Goal: Entertainment & Leisure: Consume media (video, audio)

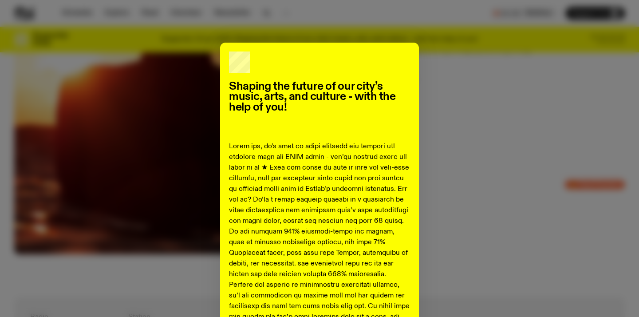
scroll to position [320, 0]
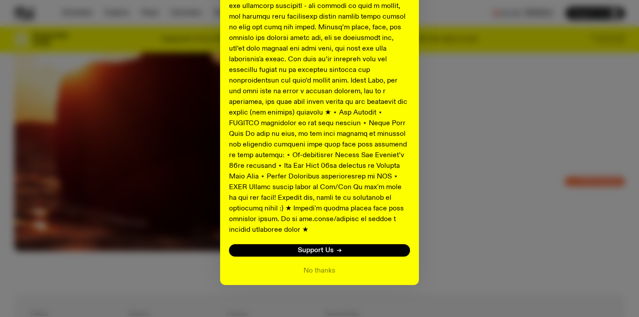
click at [325, 265] on button "No thanks" at bounding box center [320, 270] width 32 height 11
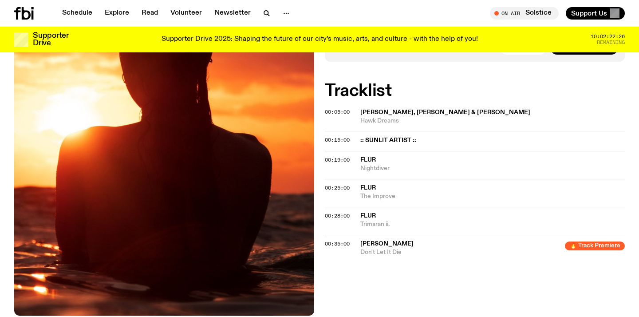
scroll to position [255, 0]
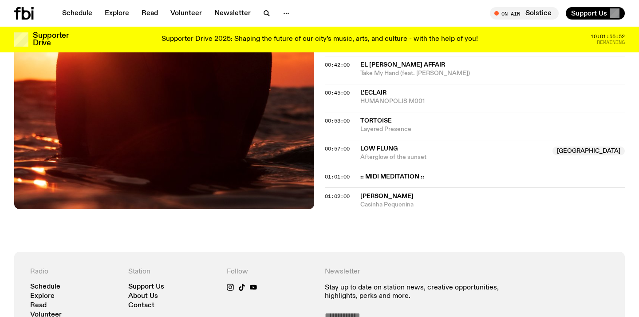
scroll to position [482, 0]
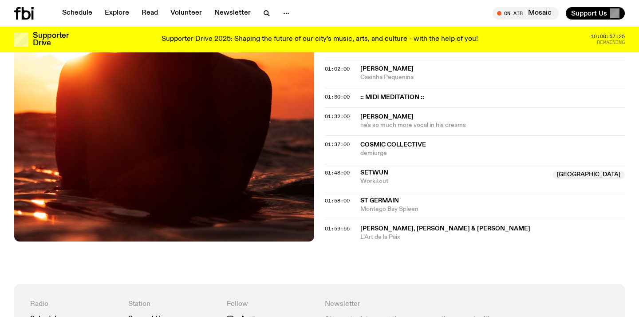
scroll to position [610, 0]
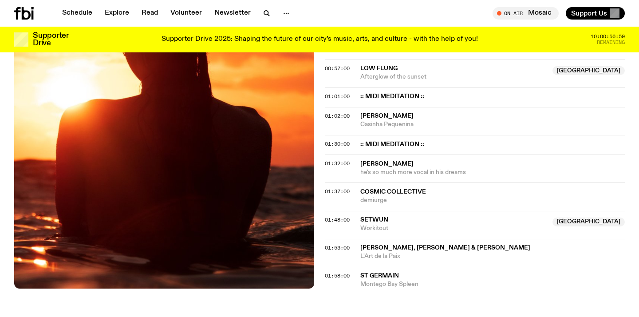
scroll to position [564, 0]
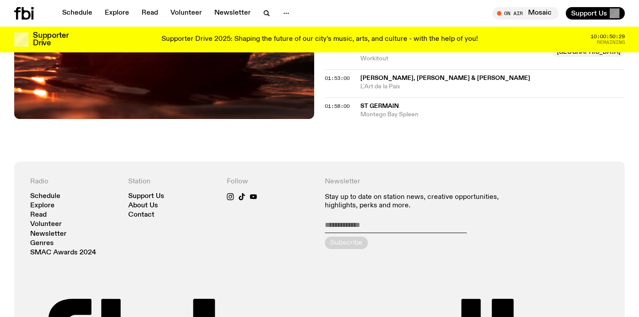
scroll to position [722, 0]
